Goal: Information Seeking & Learning: Compare options

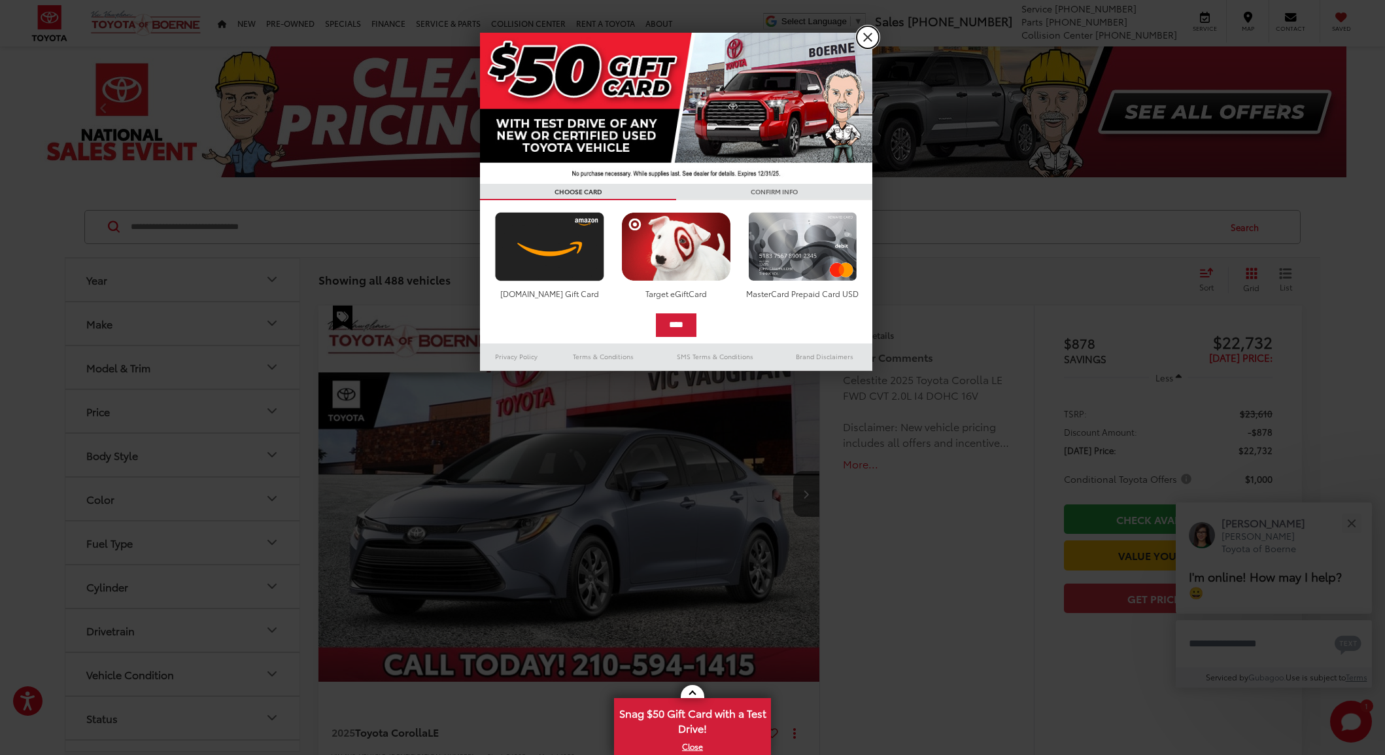
click at [875, 40] on link "X" at bounding box center [868, 37] width 22 height 22
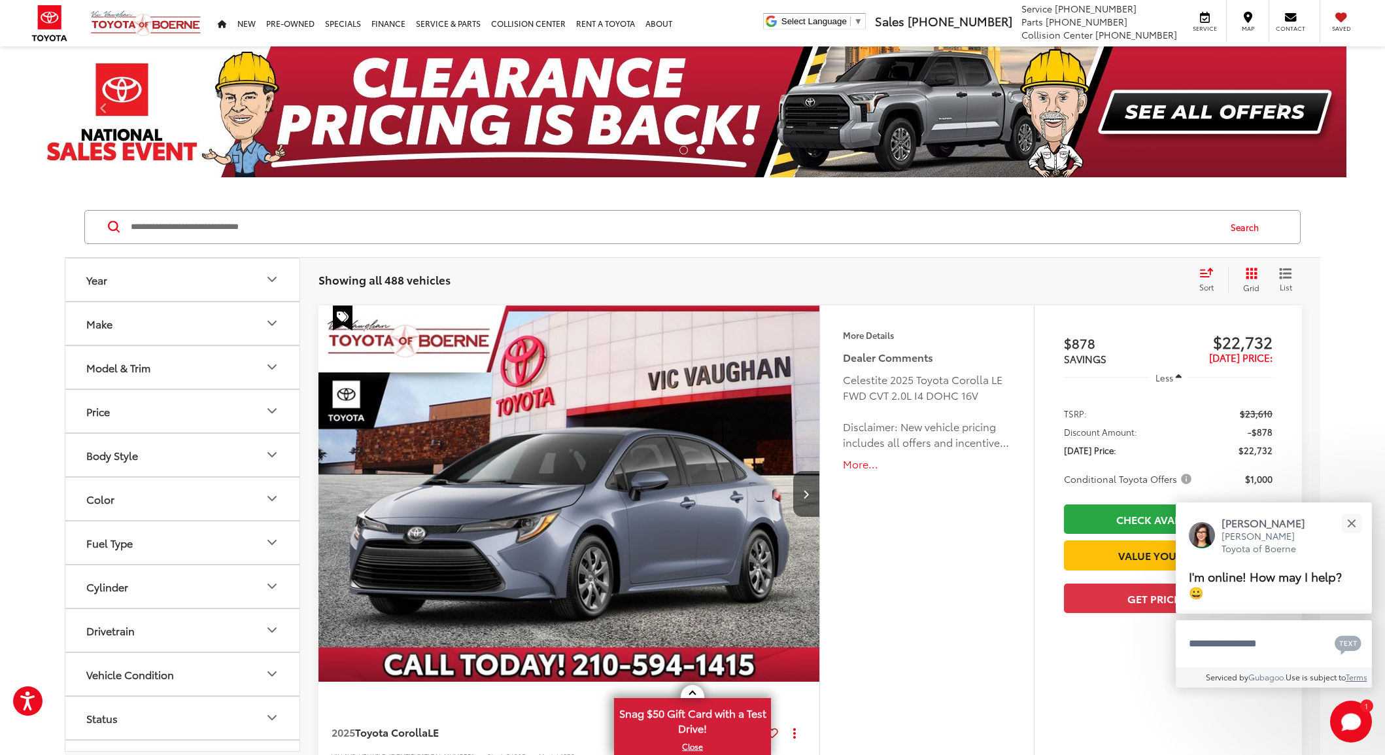
click at [165, 333] on button "Make" at bounding box center [182, 323] width 235 height 43
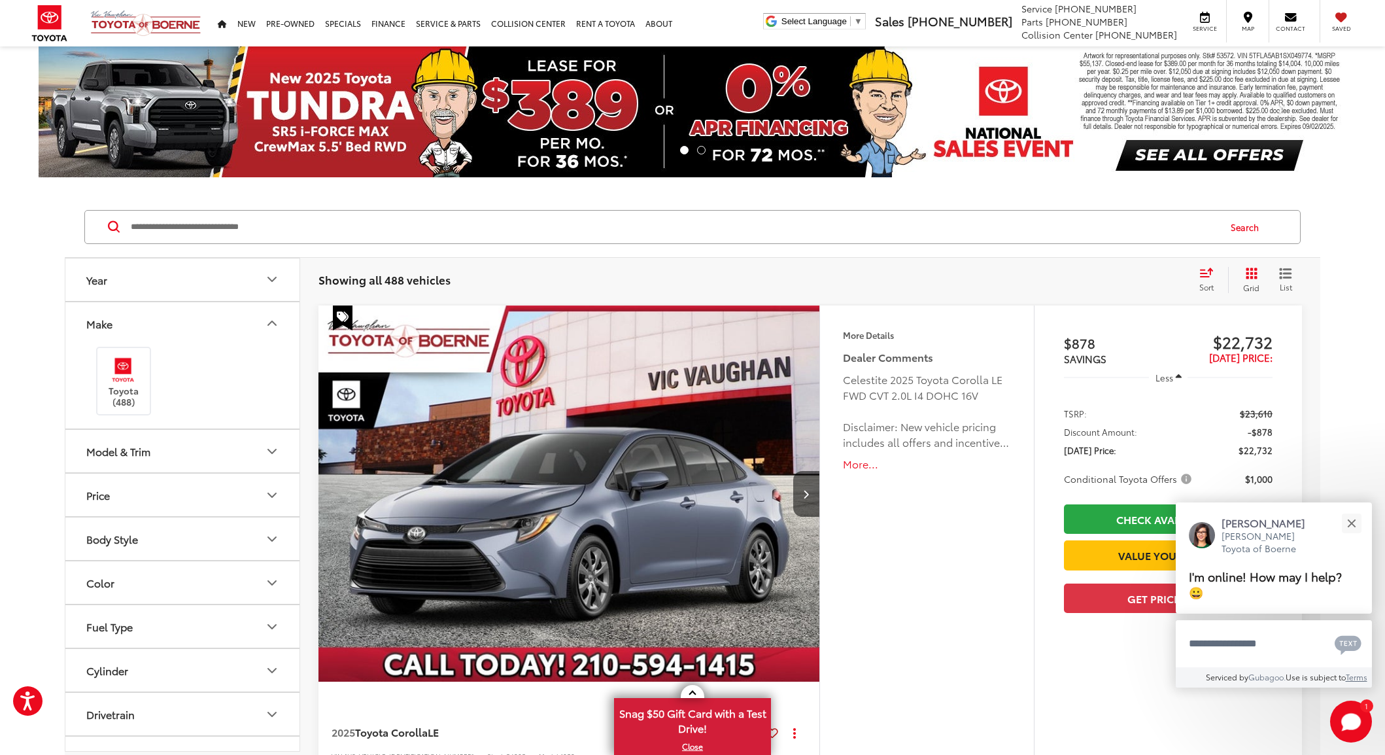
click at [134, 447] on div "Model & Trim" at bounding box center [118, 451] width 64 height 12
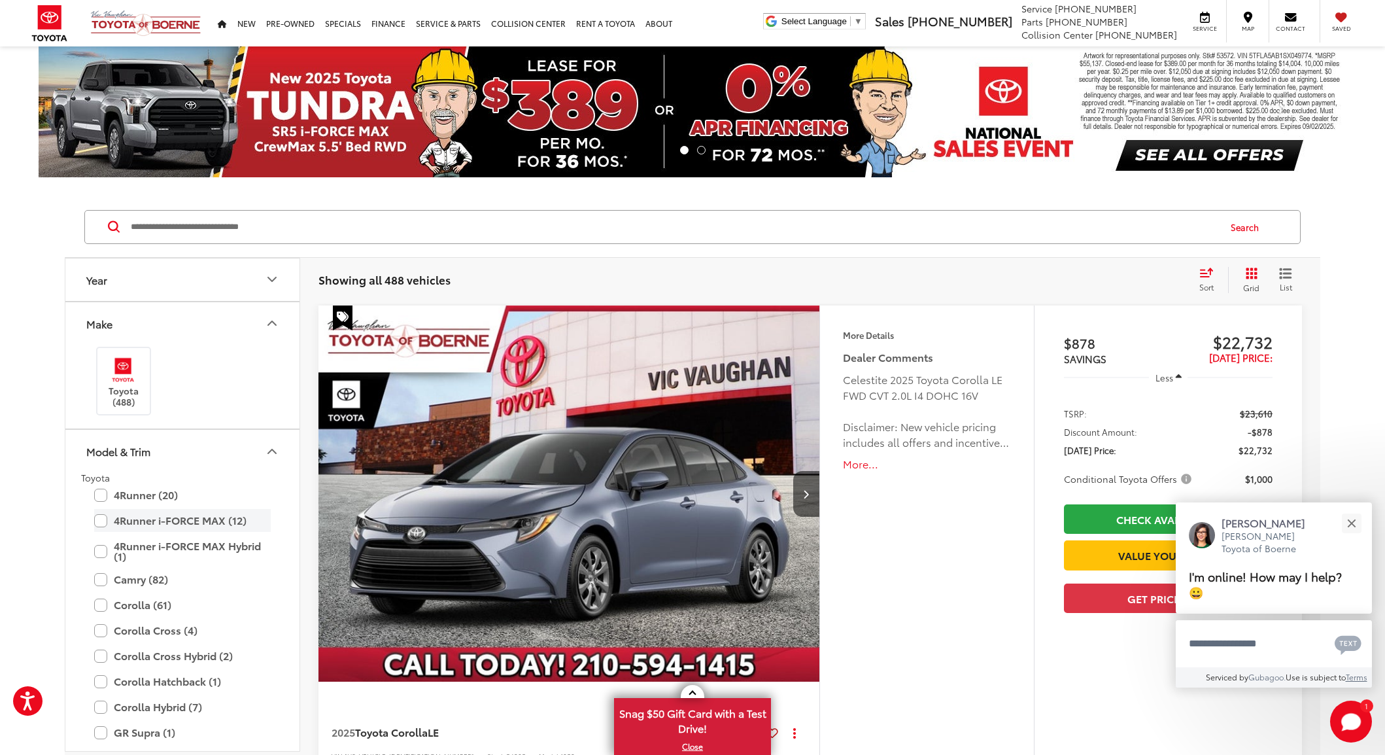
scroll to position [244, 0]
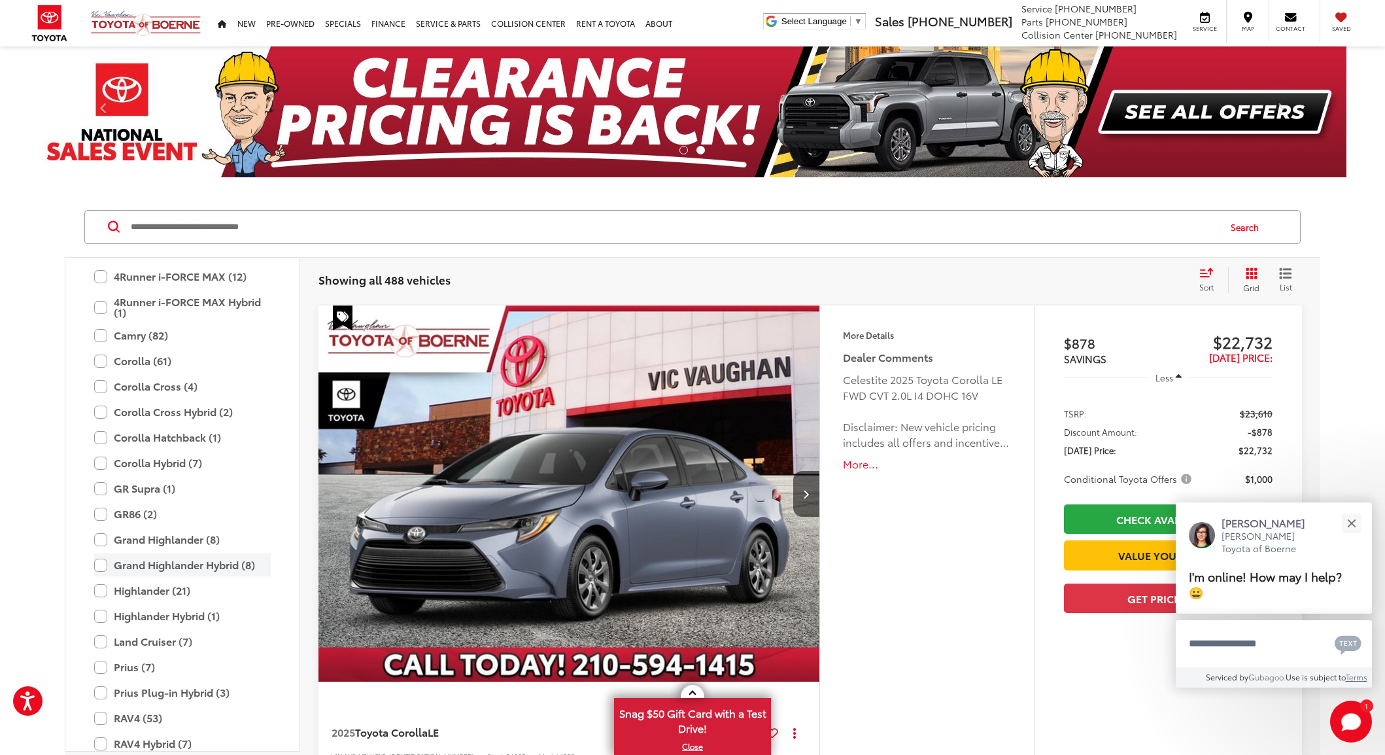
click at [97, 568] on label "Grand Highlander Hybrid (8)" at bounding box center [182, 564] width 177 height 23
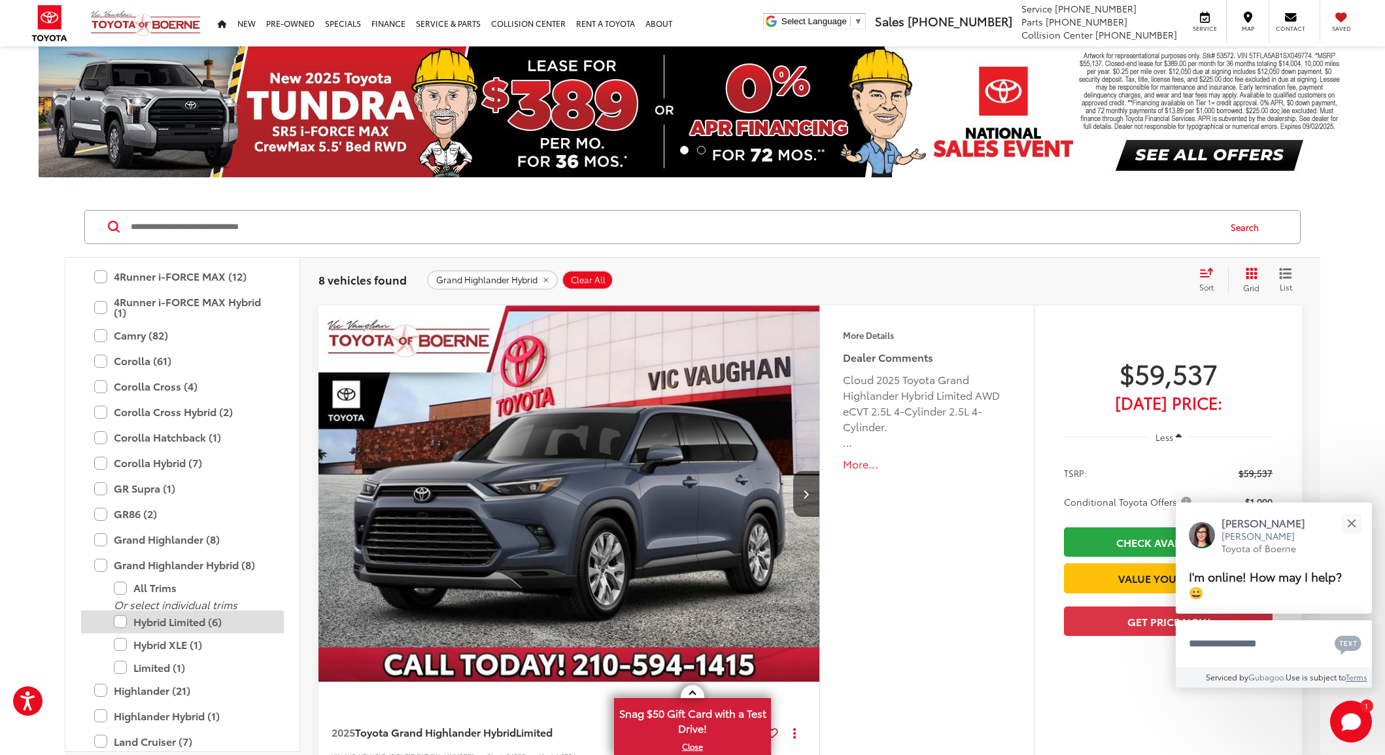
click at [124, 618] on label "Hybrid Limited (6)" at bounding box center [192, 621] width 157 height 23
click at [857, 464] on button "More..." at bounding box center [927, 464] width 168 height 15
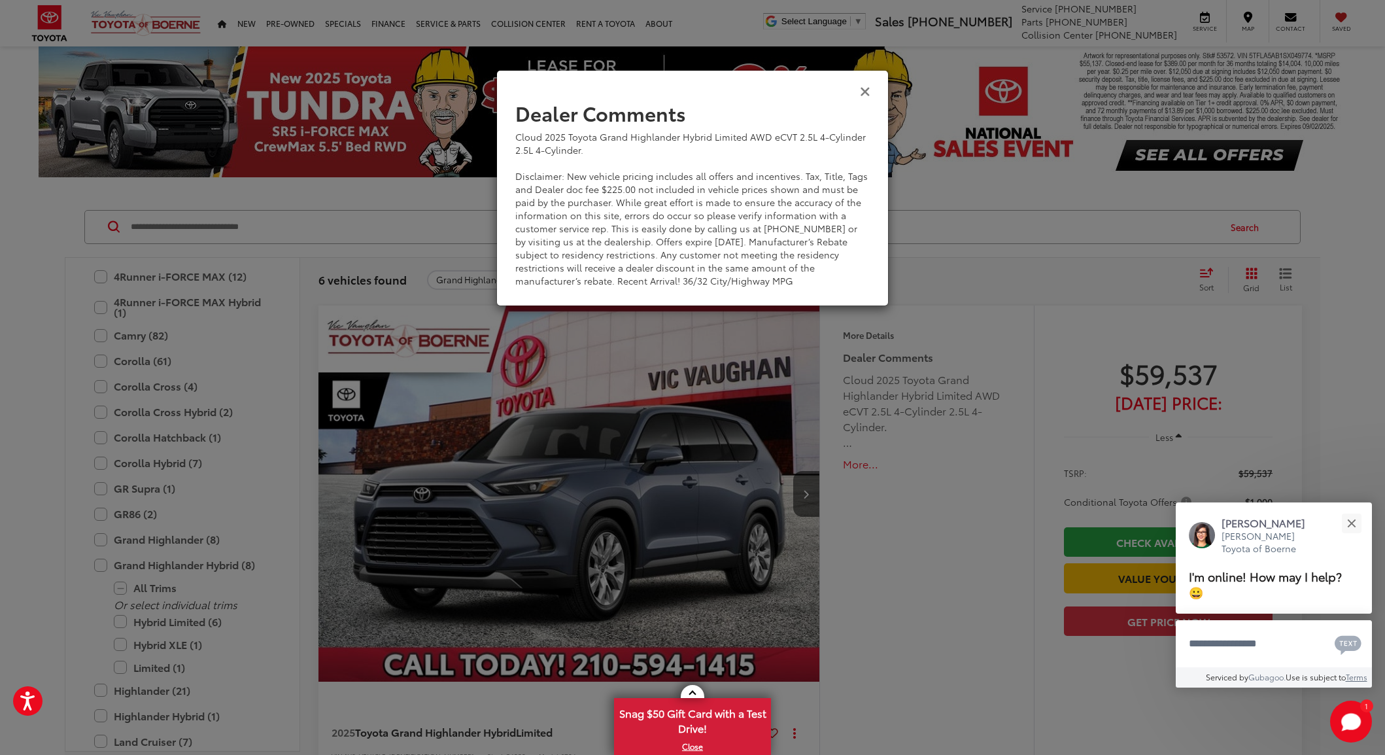
click at [869, 92] on icon "Close" at bounding box center [865, 91] width 10 height 14
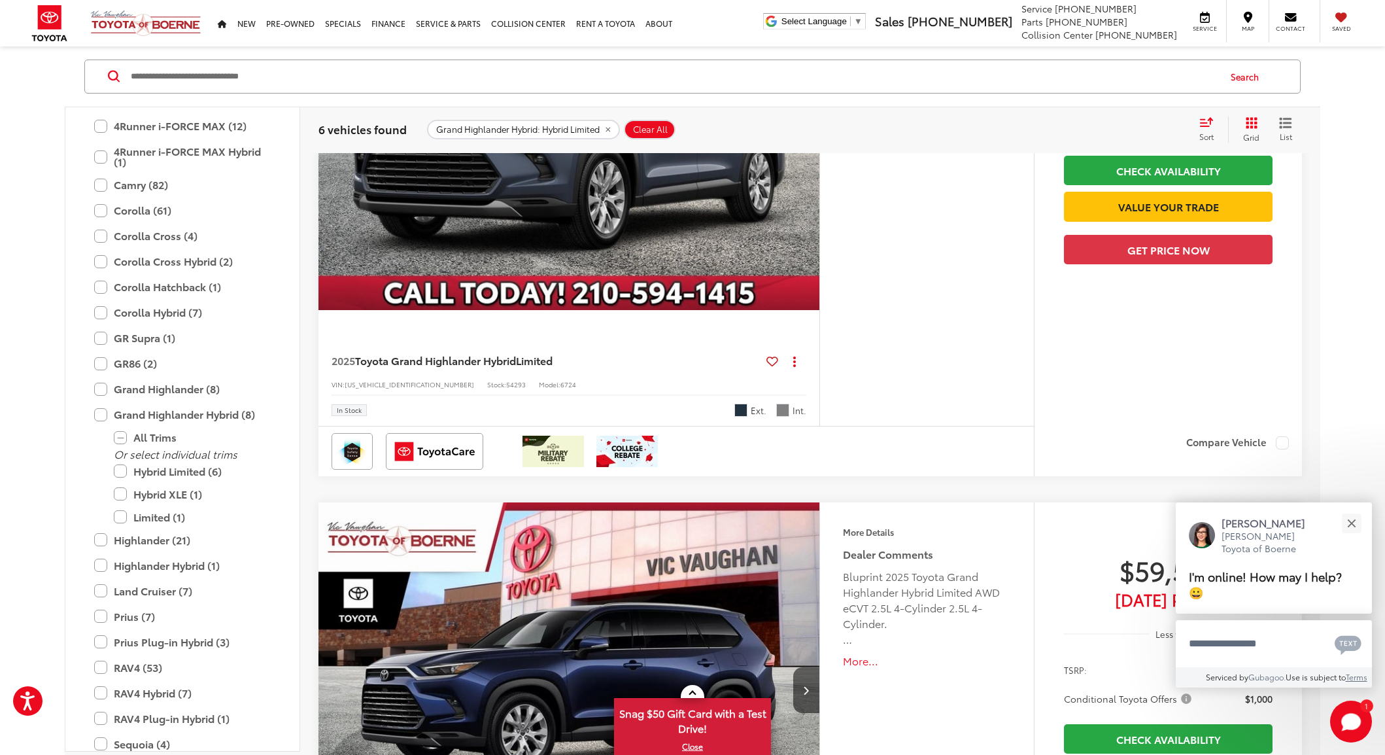
scroll to position [895, 0]
